Goal: Task Accomplishment & Management: Complete application form

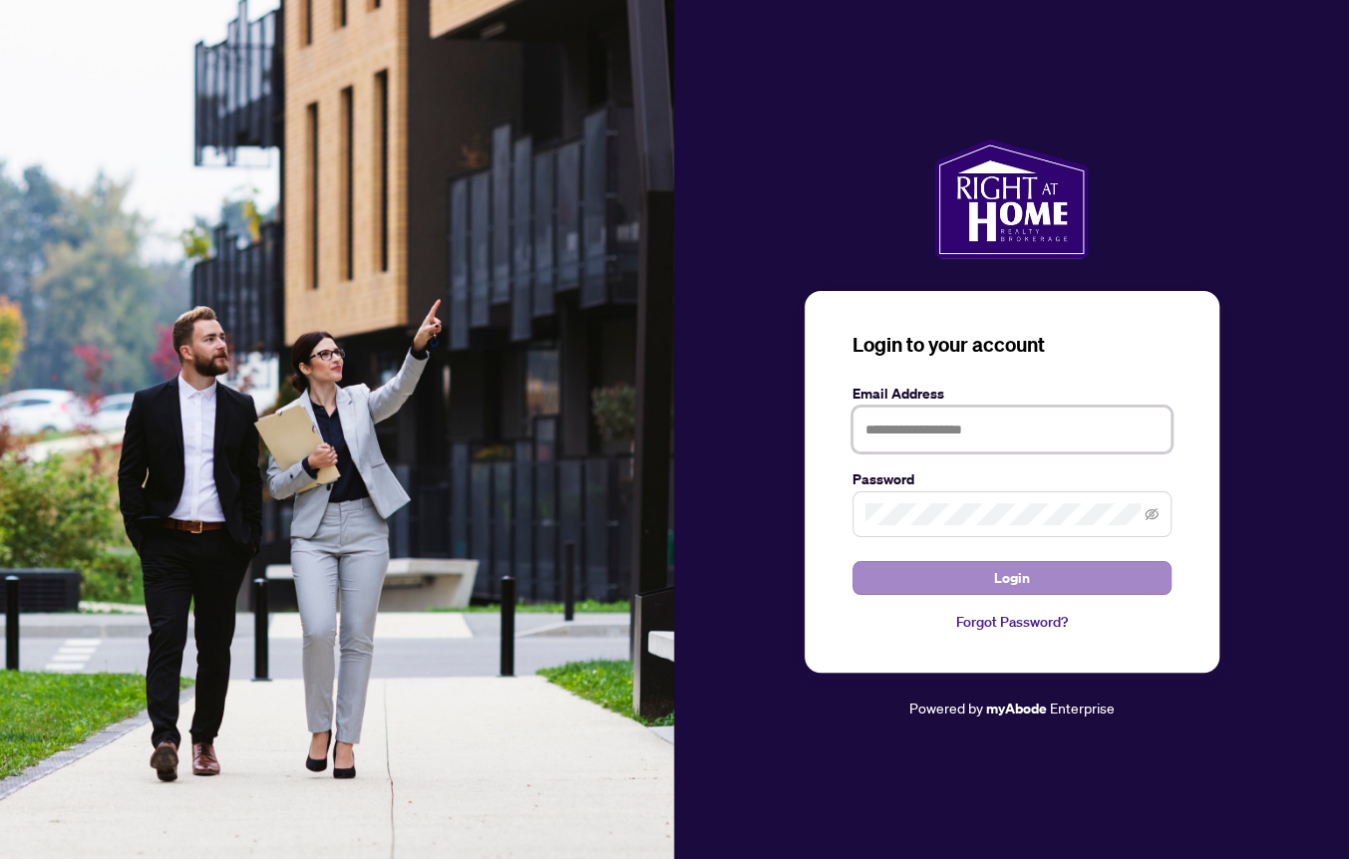
type input "**********"
click at [1030, 578] on button "Login" at bounding box center [1011, 578] width 319 height 34
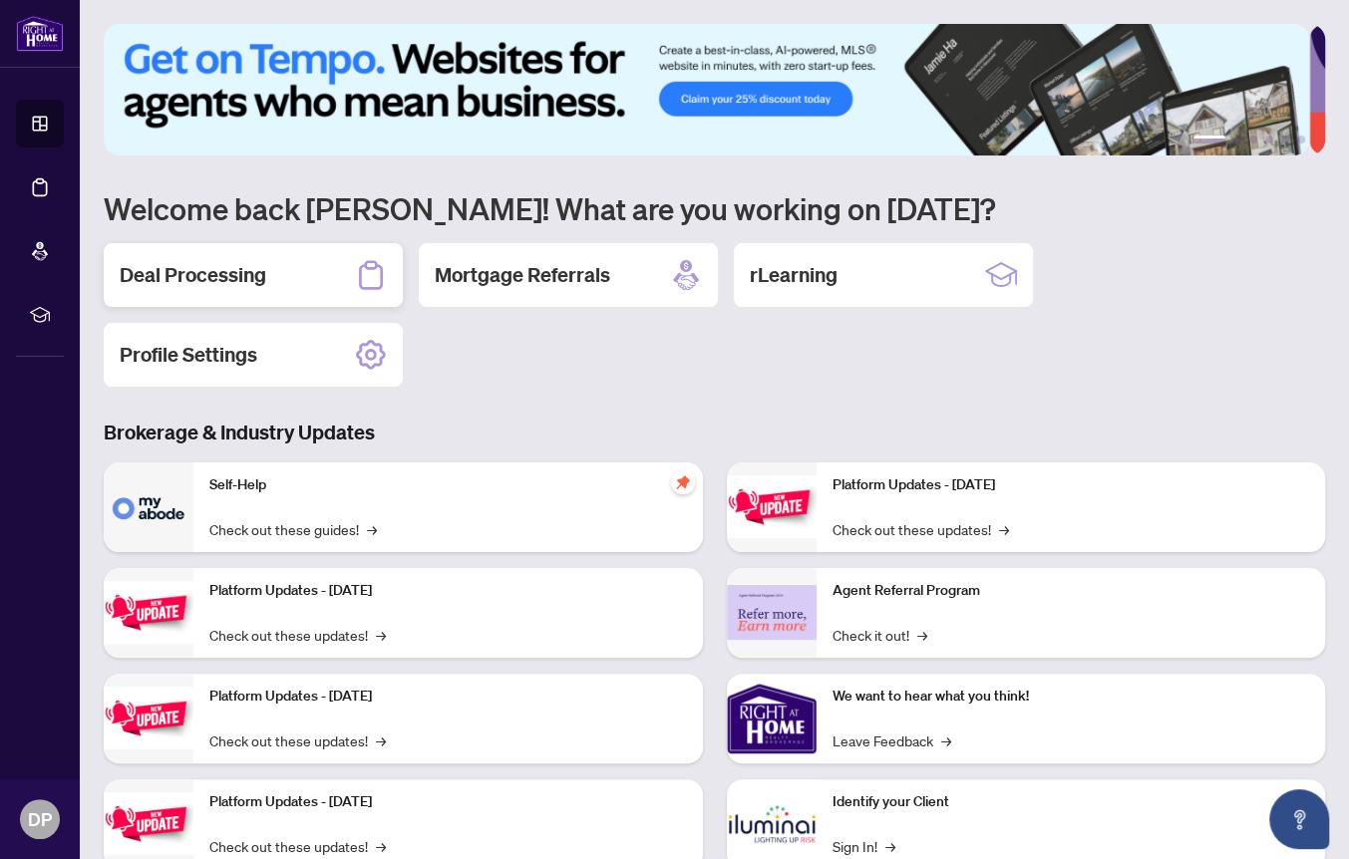
click at [331, 257] on div "Deal Processing" at bounding box center [253, 275] width 299 height 64
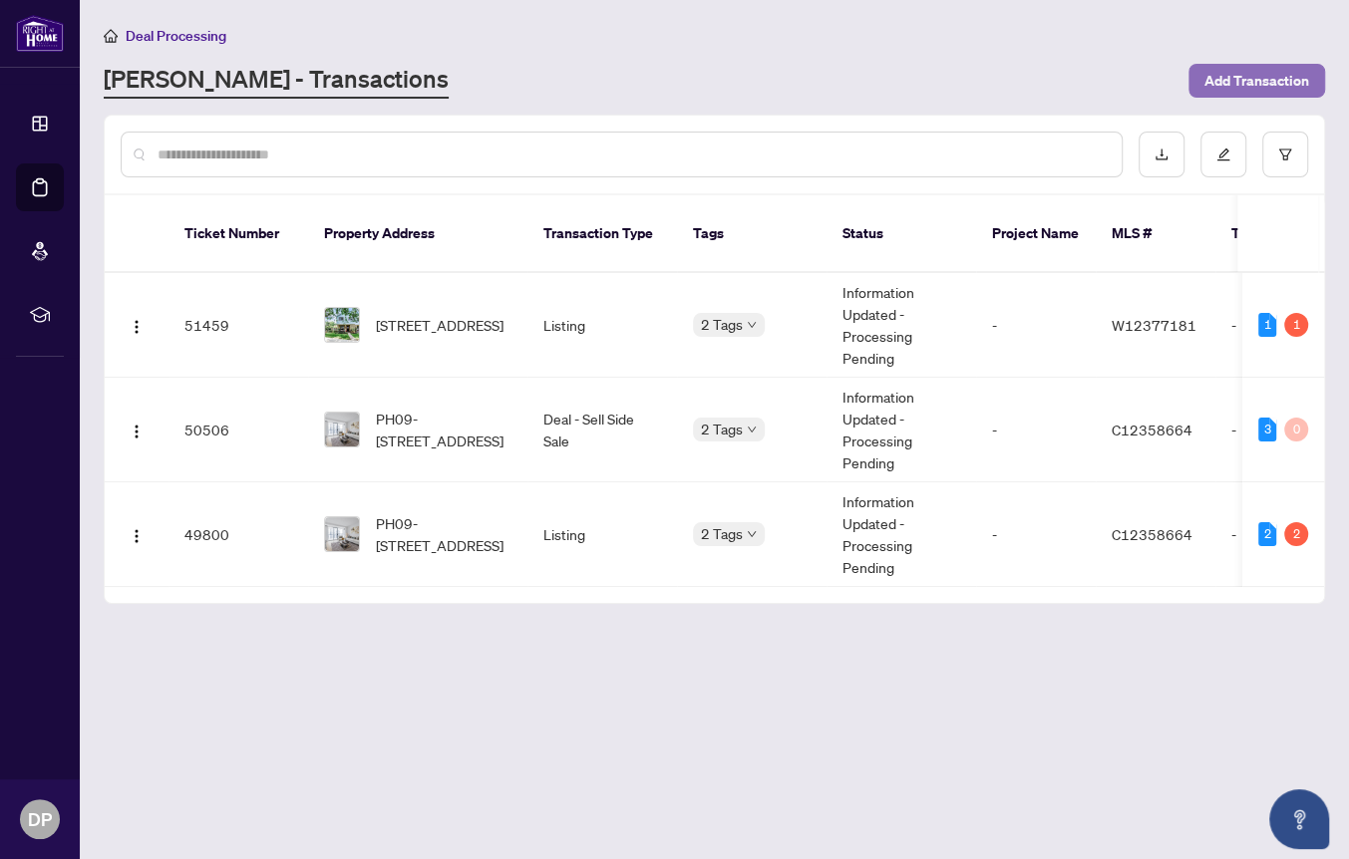
click at [1242, 73] on span "Add Transaction" at bounding box center [1256, 81] width 105 height 32
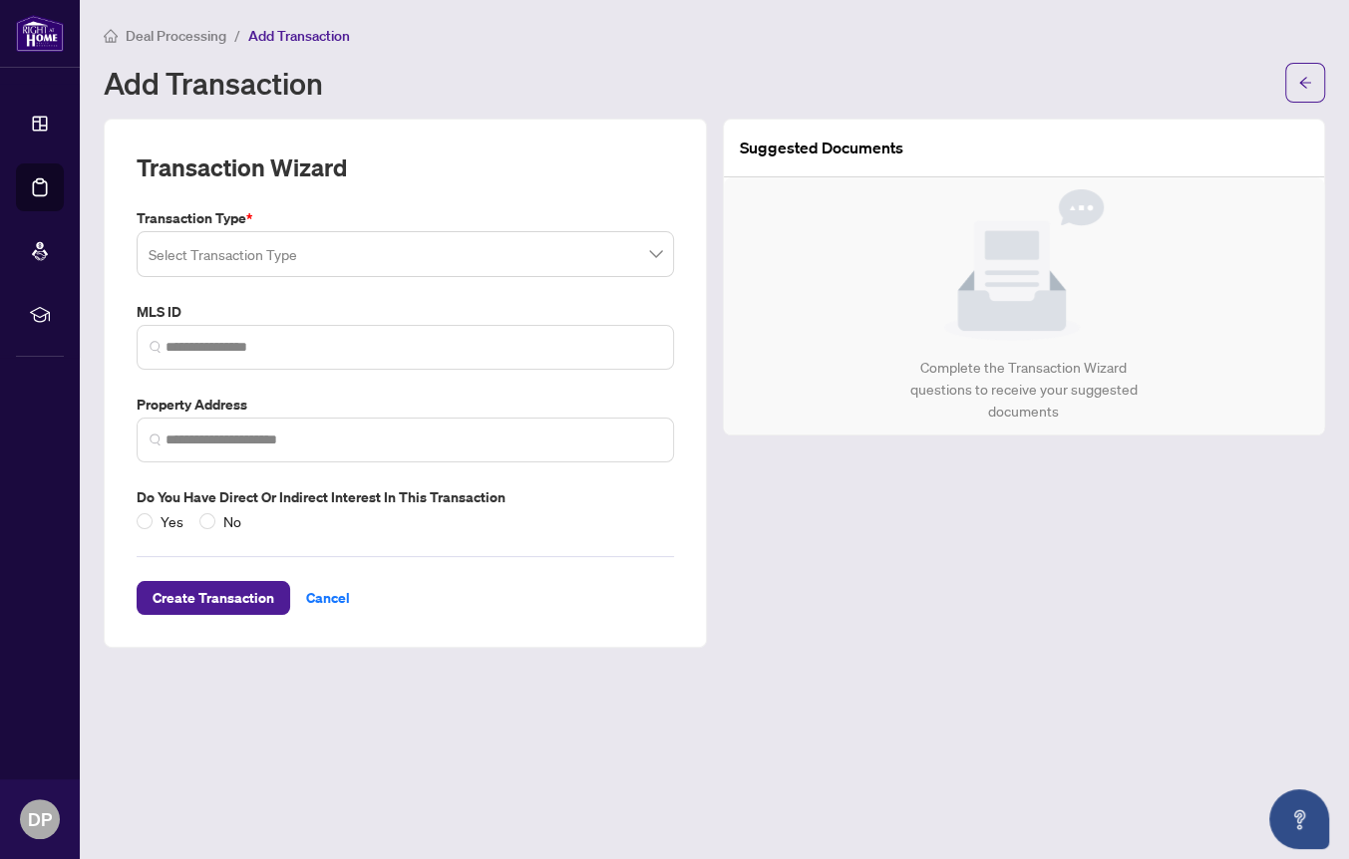
click at [661, 250] on span at bounding box center [405, 254] width 513 height 38
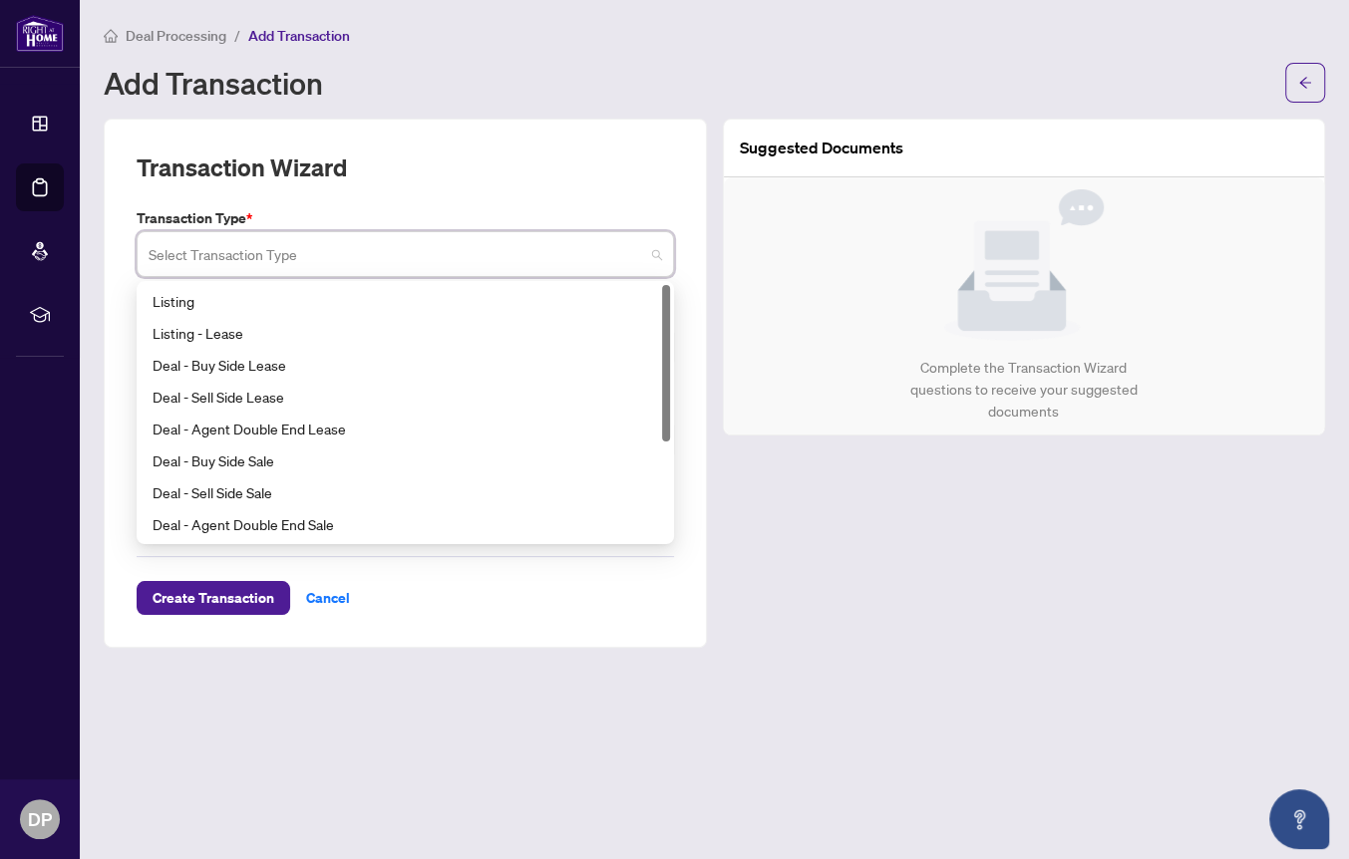
drag, startPoint x: 665, startPoint y: 410, endPoint x: 653, endPoint y: 282, distance: 128.2
click at [653, 282] on div "20 21 22 Listing Listing - Lease Deal - Buy Side Lease Deal - Sell Side Lease D…" at bounding box center [405, 412] width 537 height 263
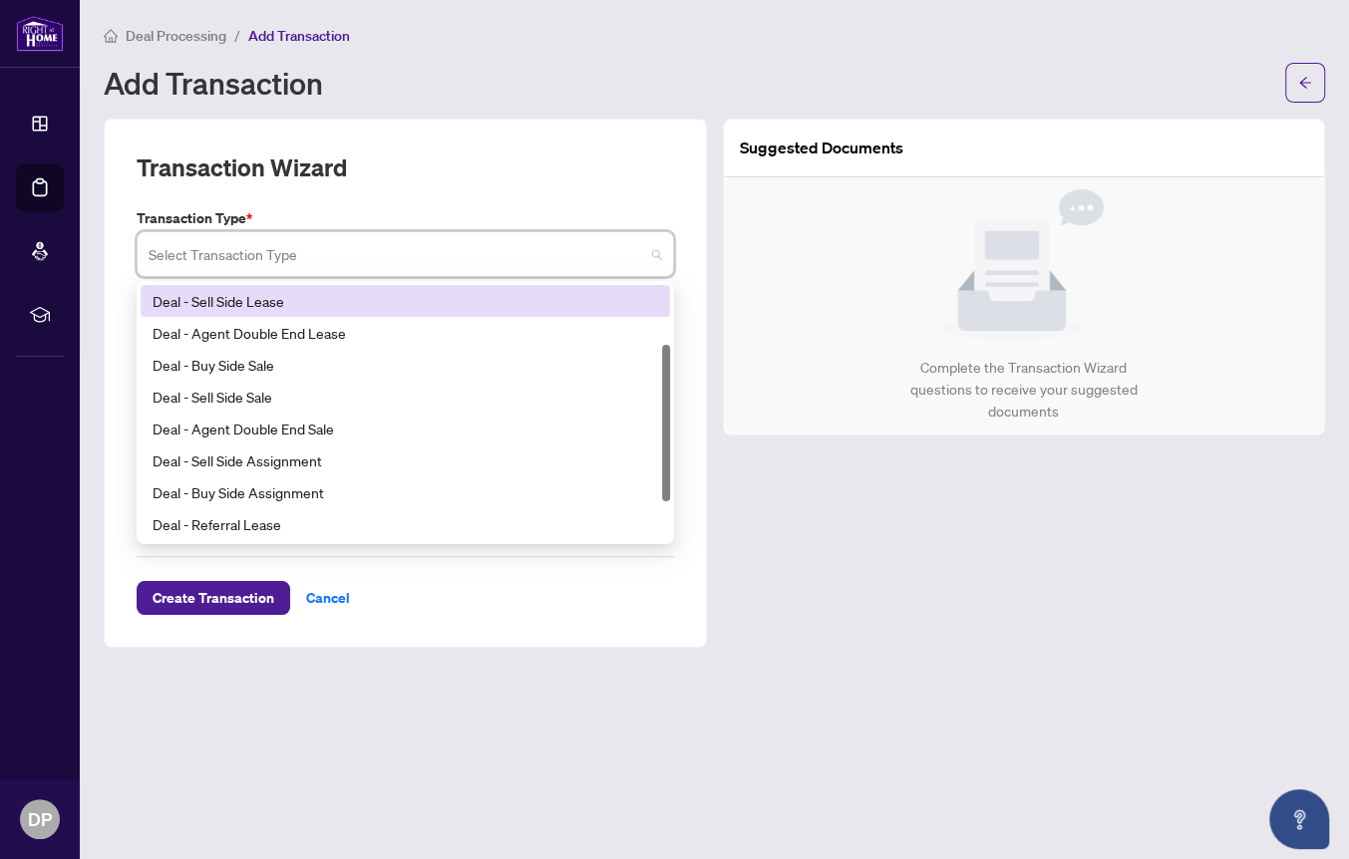
scroll to position [63, 0]
click at [256, 305] on div "Deal - Buy Side Lease" at bounding box center [405, 302] width 505 height 22
